Goal: Communication & Community: Answer question/provide support

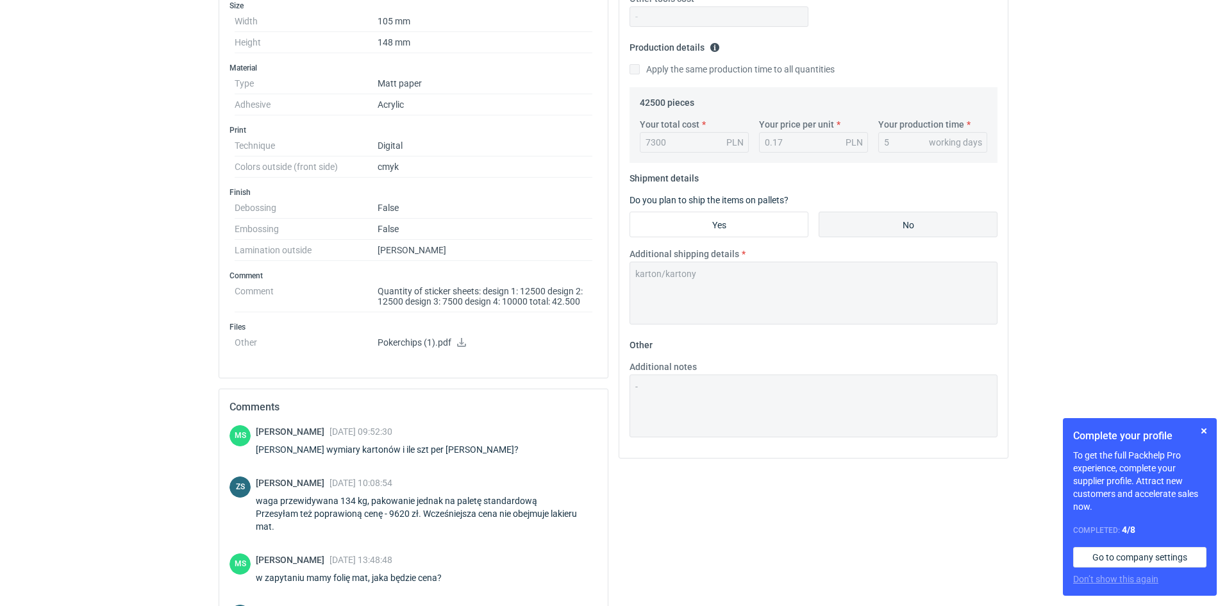
scroll to position [185, 0]
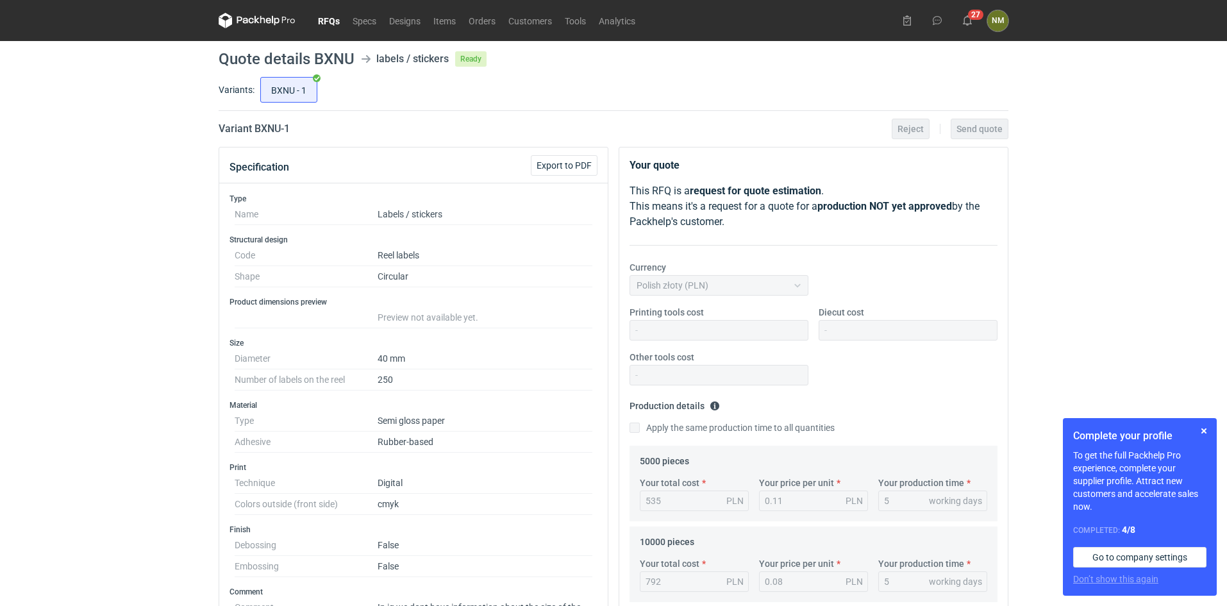
click at [325, 30] on nav "RFQs Specs Designs Items Orders Customers Tools Analytics" at bounding box center [430, 20] width 423 height 41
click at [328, 19] on link "RFQs" at bounding box center [329, 20] width 35 height 15
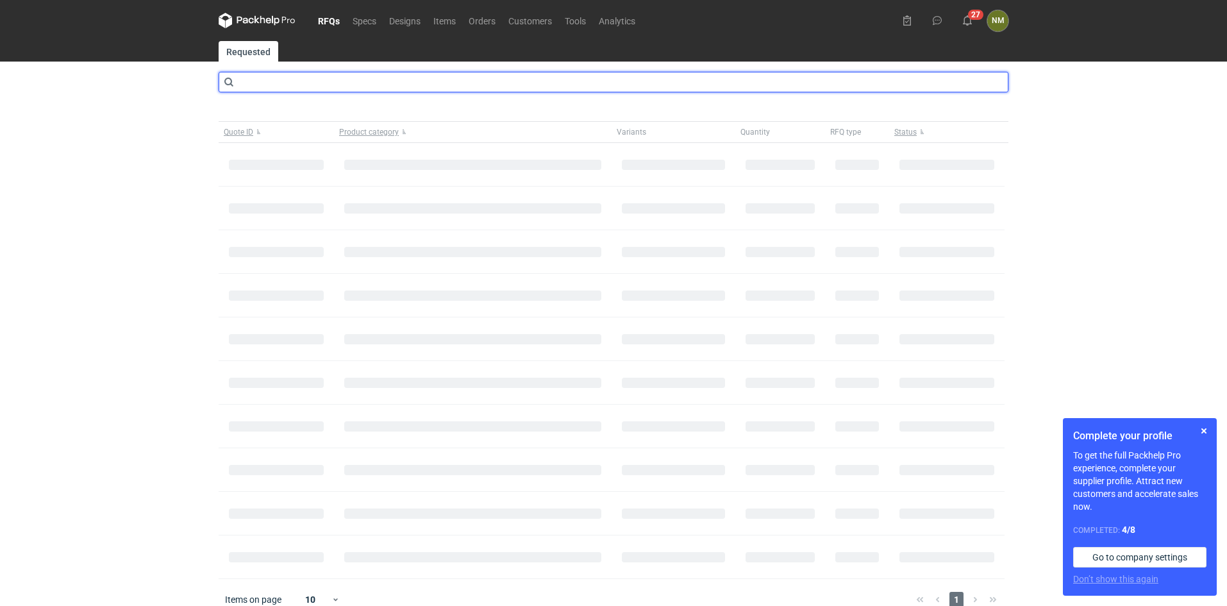
click at [333, 83] on input "text" at bounding box center [614, 82] width 790 height 21
type input "CBIO"
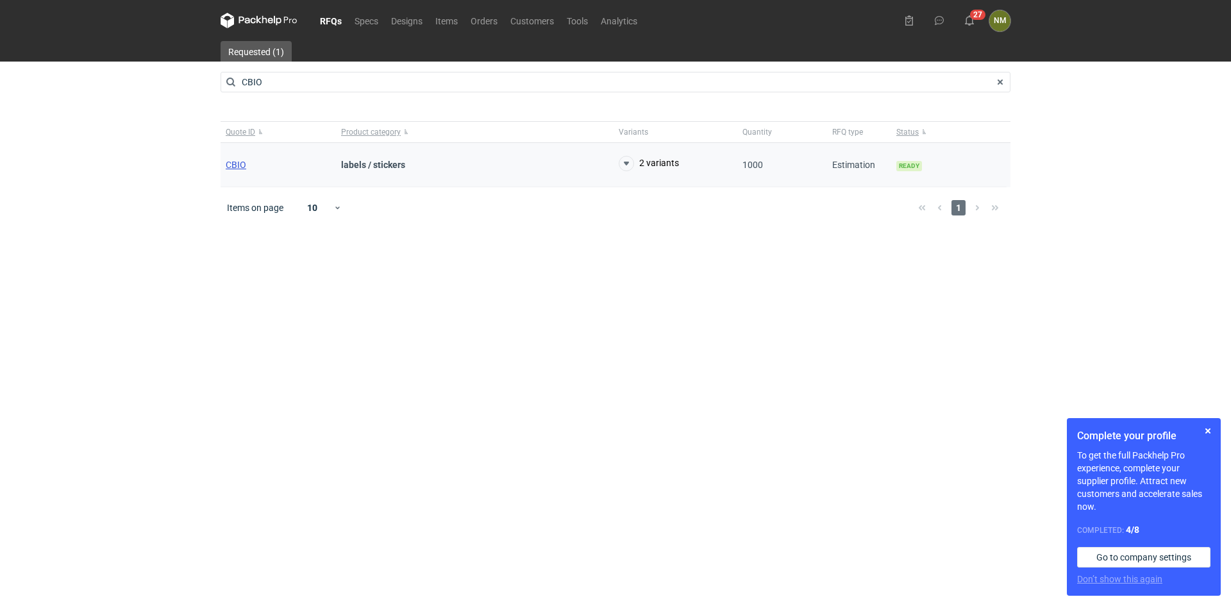
click at [235, 163] on span "CBIO" at bounding box center [236, 165] width 21 height 10
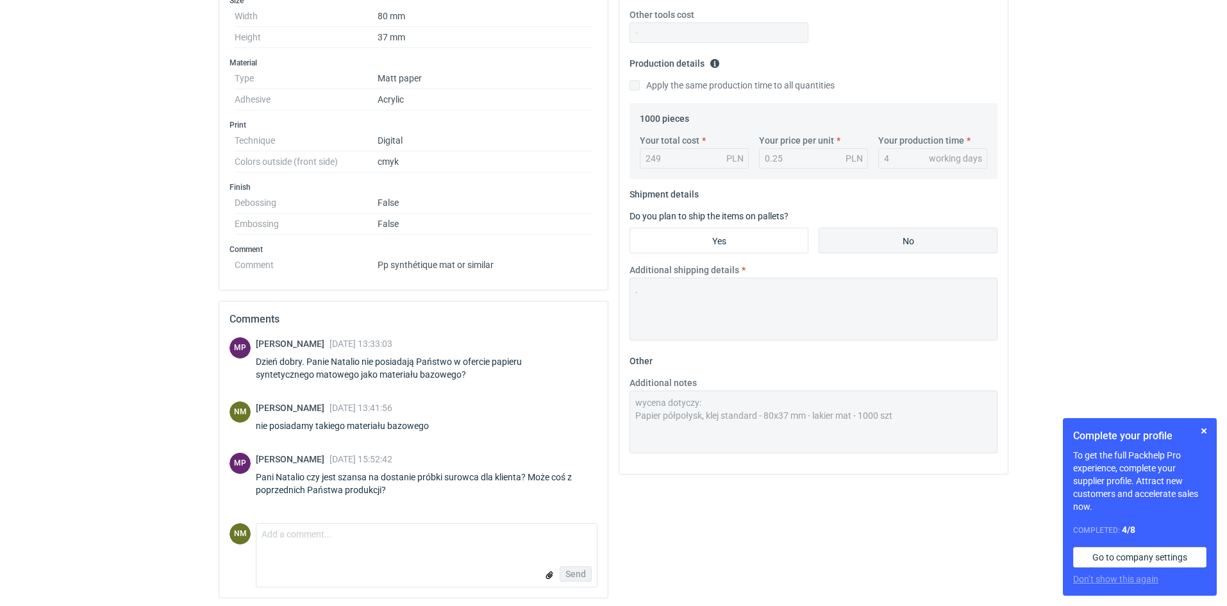
scroll to position [345, 0]
click at [396, 549] on form "Comment message Send" at bounding box center [427, 553] width 342 height 64
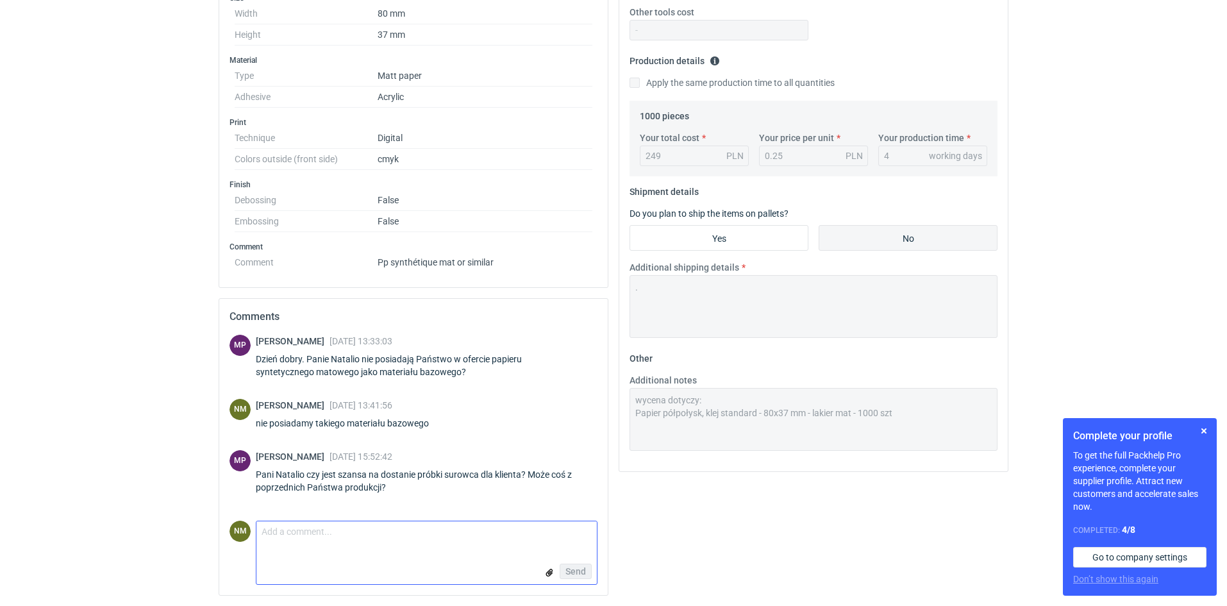
click at [296, 532] on textarea "Comment message" at bounding box center [426, 534] width 340 height 27
click at [421, 531] on textarea "Możemy wykonać próbki bez wykończenia z plikiem klienta" at bounding box center [426, 534] width 340 height 27
click at [508, 531] on textarea "Możemy wykonać próbki bez docięcia z plikiem klienta" at bounding box center [426, 534] width 340 height 27
click at [503, 537] on textarea "Możemy wykonać próbki bez docięcia z plikiem klienta" at bounding box center [426, 534] width 340 height 27
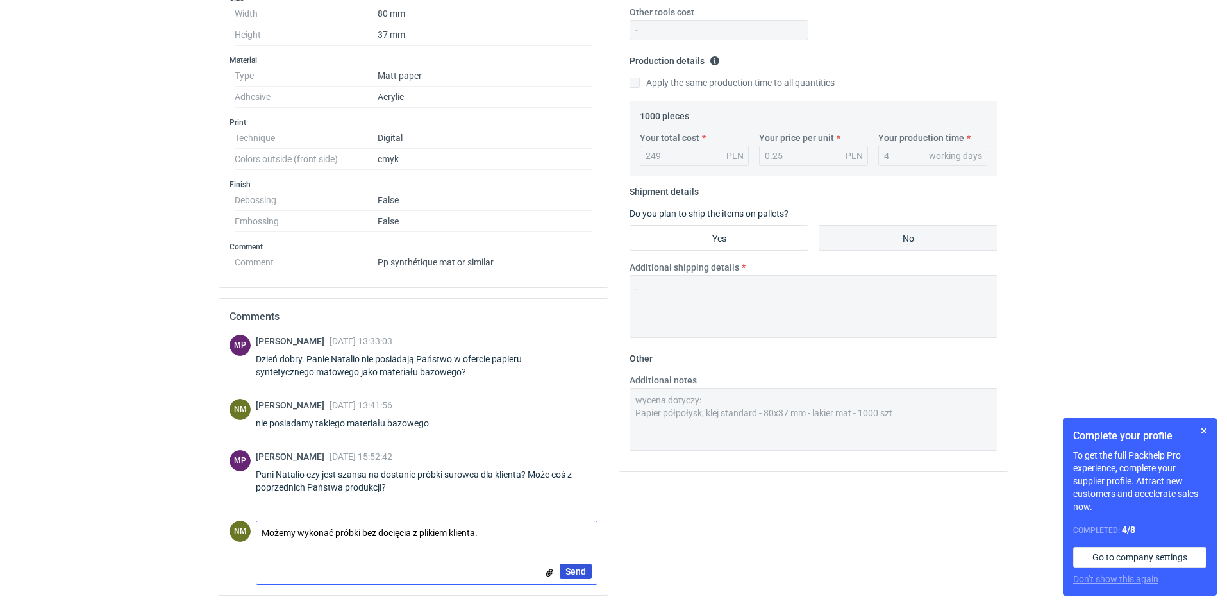
type textarea "Możemy wykonać próbki bez docięcia z plikiem klienta."
click at [582, 570] on span "Send" at bounding box center [575, 571] width 21 height 9
